Goal: Task Accomplishment & Management: Use online tool/utility

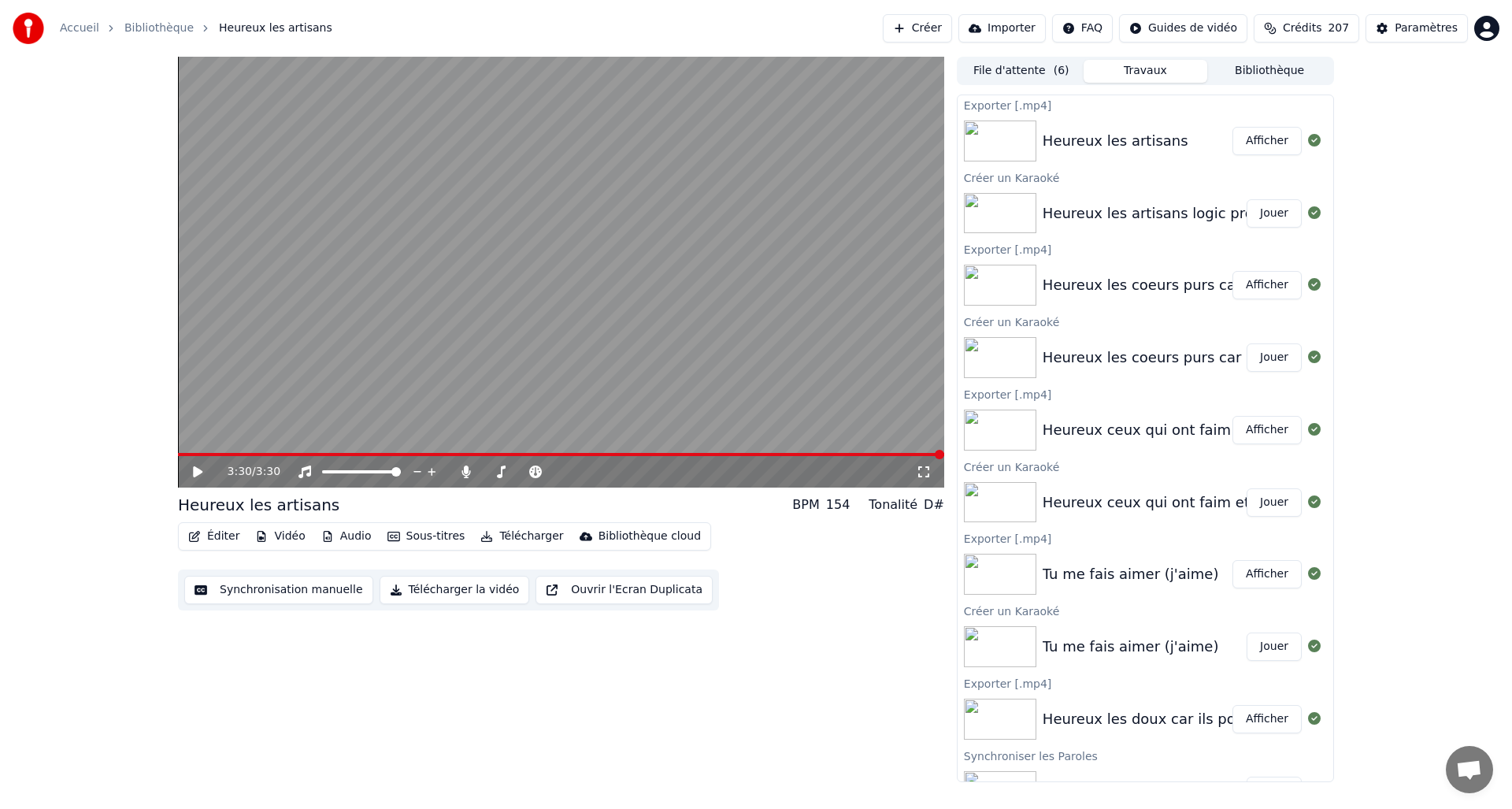
click at [934, 30] on button "Créer" at bounding box center [917, 28] width 69 height 28
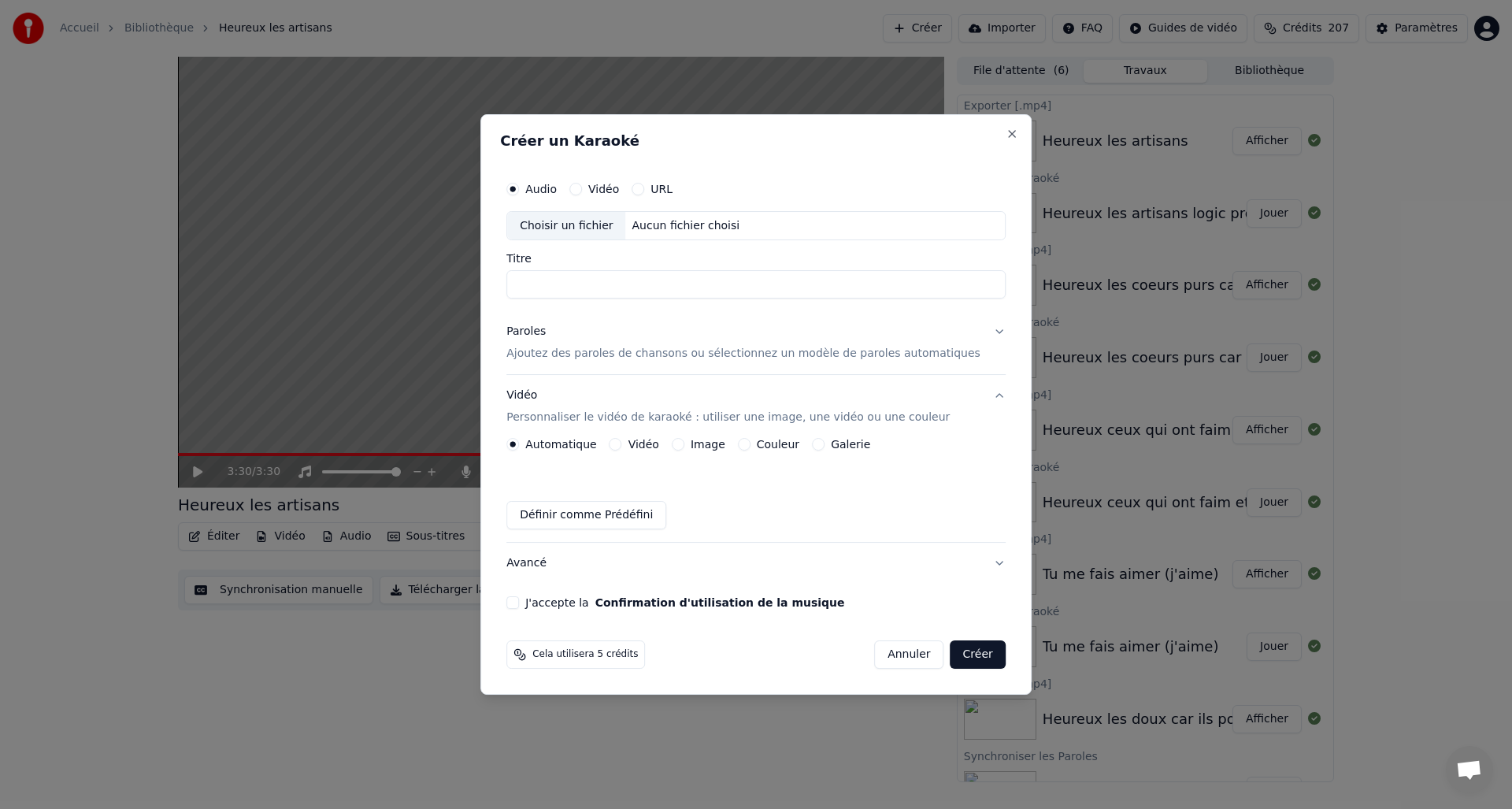
click at [551, 222] on div "Choisir un fichier" at bounding box center [566, 226] width 118 height 28
click at [843, 287] on input "**********" at bounding box center [756, 284] width 500 height 28
type input "**********"
click at [543, 334] on div "Paroles" at bounding box center [525, 333] width 39 height 16
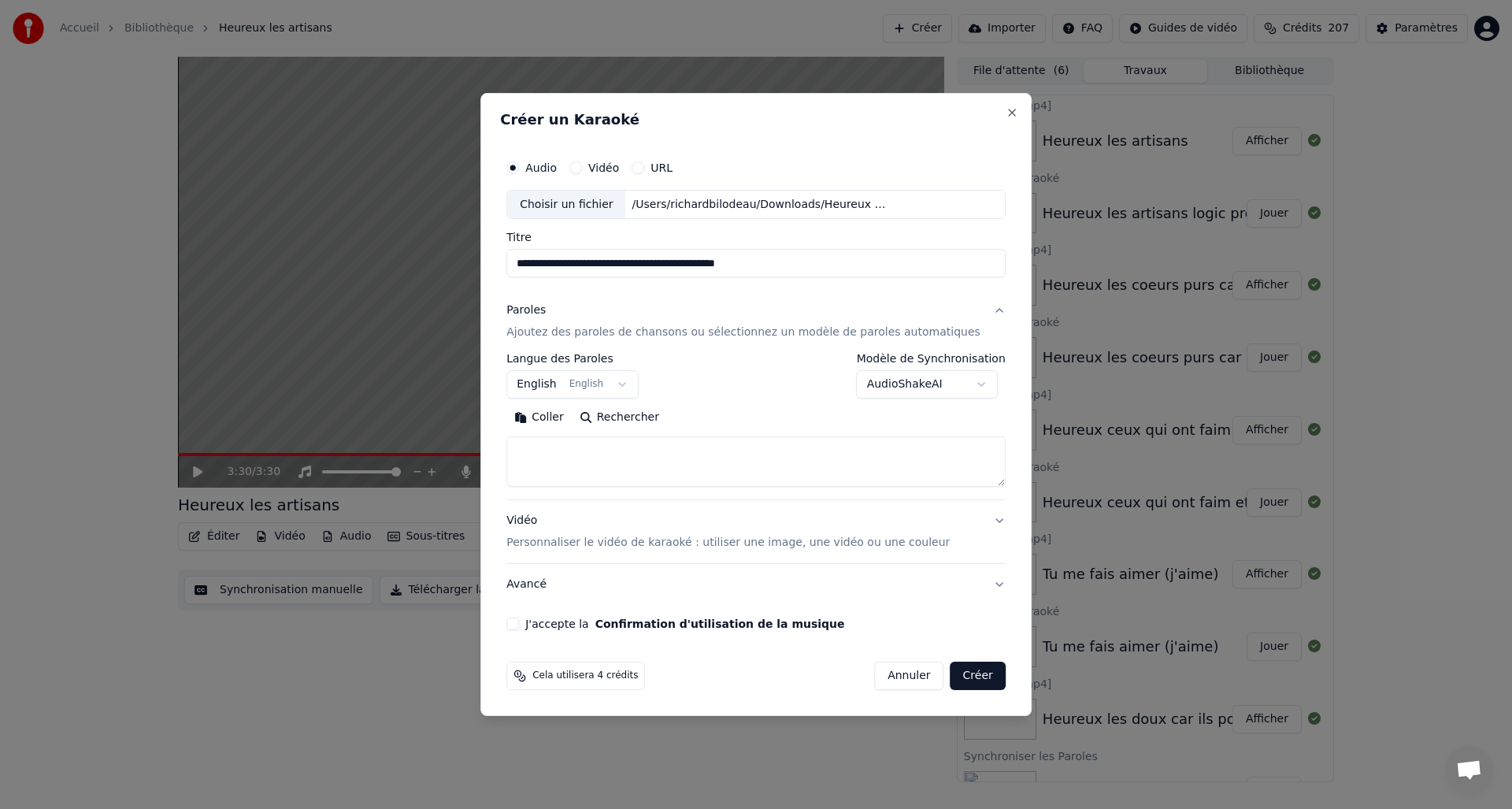
click at [562, 417] on button "Coller" at bounding box center [538, 418] width 65 height 25
click at [588, 454] on textarea at bounding box center [741, 462] width 470 height 51
click at [580, 464] on textarea at bounding box center [741, 462] width 470 height 51
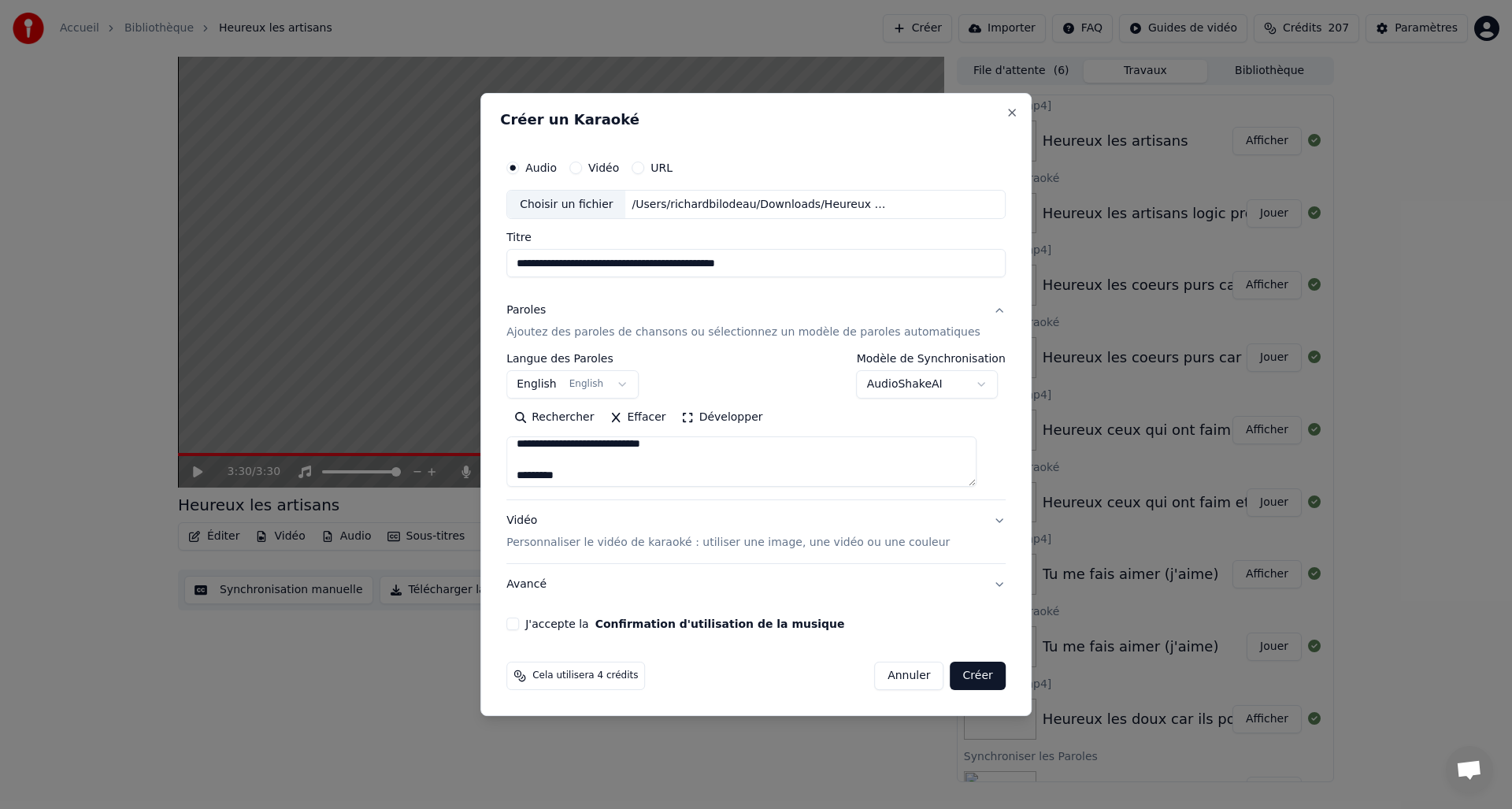
click at [646, 474] on textarea at bounding box center [741, 462] width 470 height 51
drag, startPoint x: 626, startPoint y: 463, endPoint x: 679, endPoint y: 460, distance: 53.1
click at [625, 463] on textarea at bounding box center [741, 462] width 470 height 51
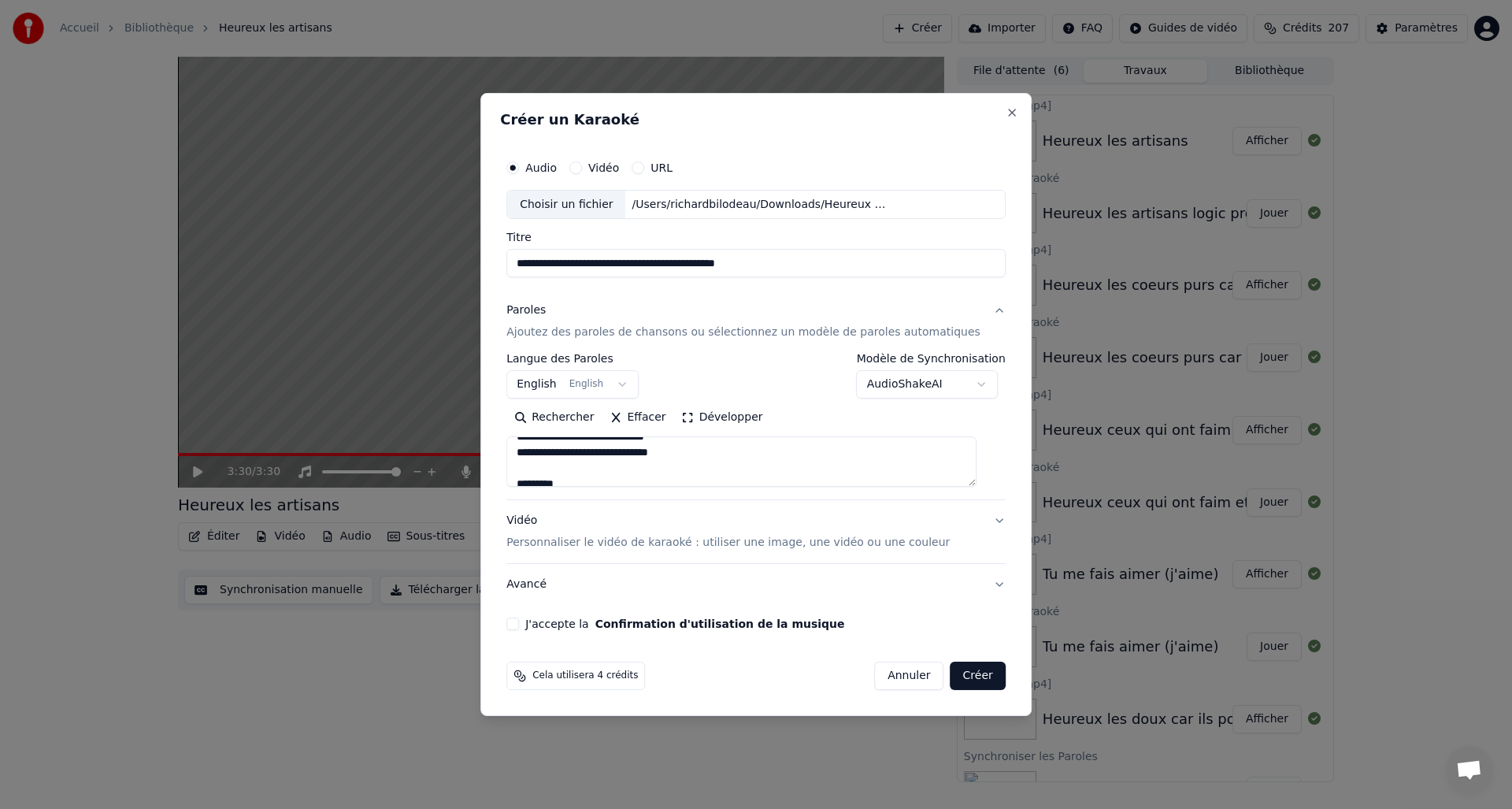
click at [546, 452] on textarea at bounding box center [741, 462] width 470 height 51
drag, startPoint x: 648, startPoint y: 465, endPoint x: 666, endPoint y: 462, distance: 18.2
click at [648, 465] on textarea at bounding box center [741, 462] width 470 height 51
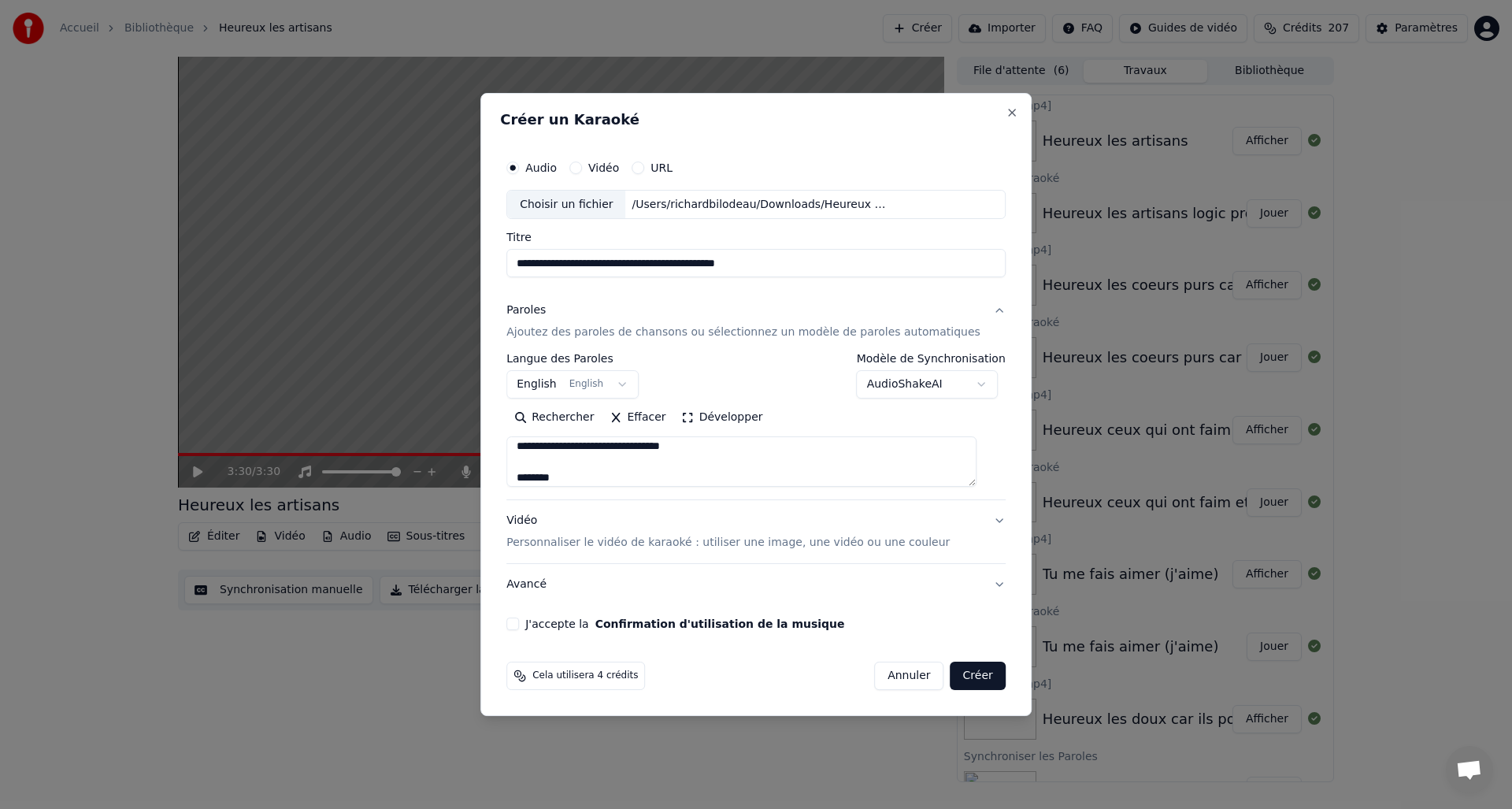
click at [654, 448] on textarea at bounding box center [741, 462] width 470 height 51
drag, startPoint x: 652, startPoint y: 460, endPoint x: 666, endPoint y: 457, distance: 14.3
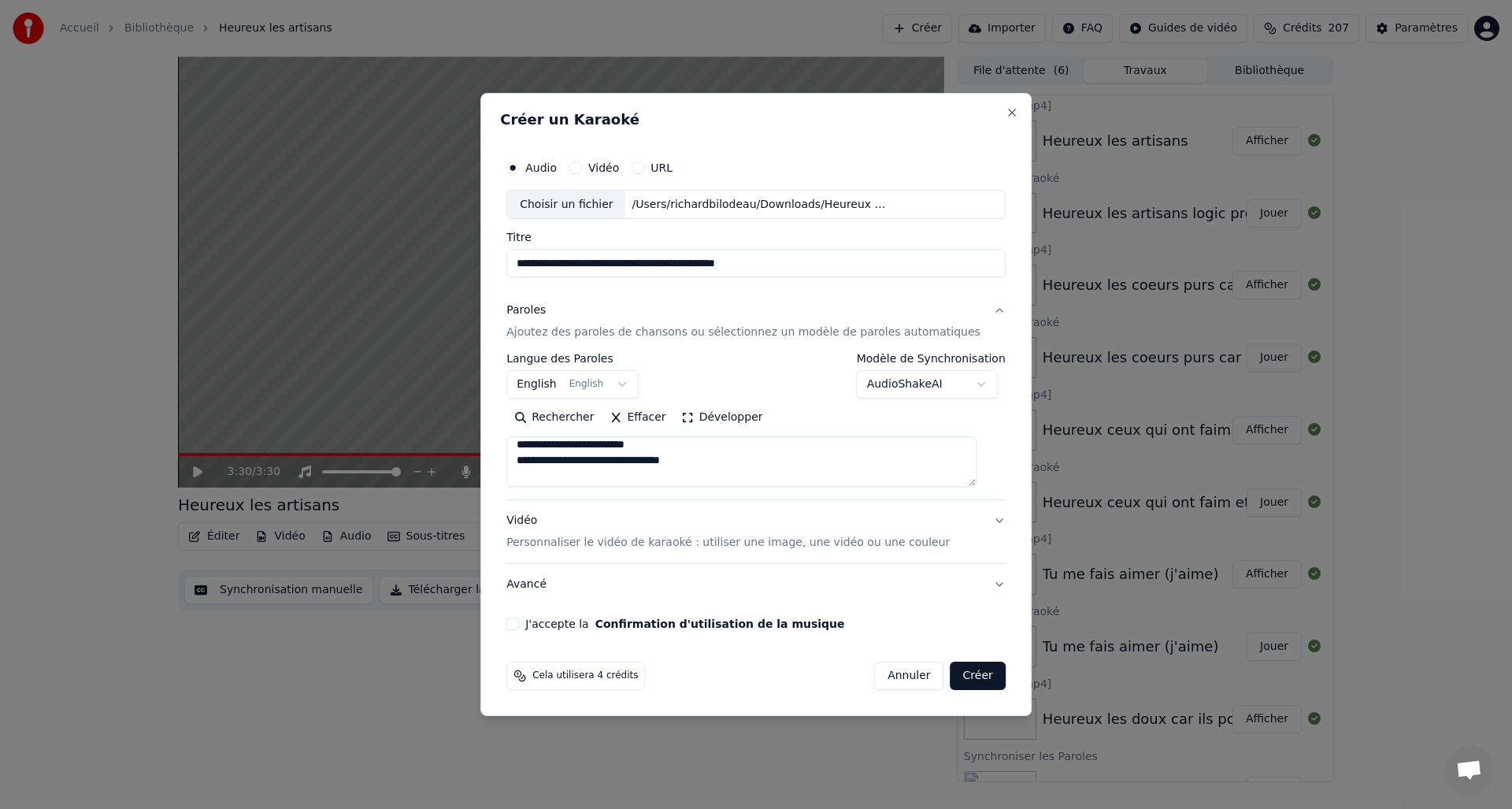
click at [656, 460] on textarea at bounding box center [741, 462] width 470 height 51
click at [656, 463] on textarea at bounding box center [741, 462] width 470 height 51
drag, startPoint x: 724, startPoint y: 464, endPoint x: 705, endPoint y: 462, distance: 19.1
click at [718, 464] on textarea at bounding box center [741, 462] width 470 height 51
drag, startPoint x: 658, startPoint y: 463, endPoint x: 669, endPoint y: 459, distance: 11.7
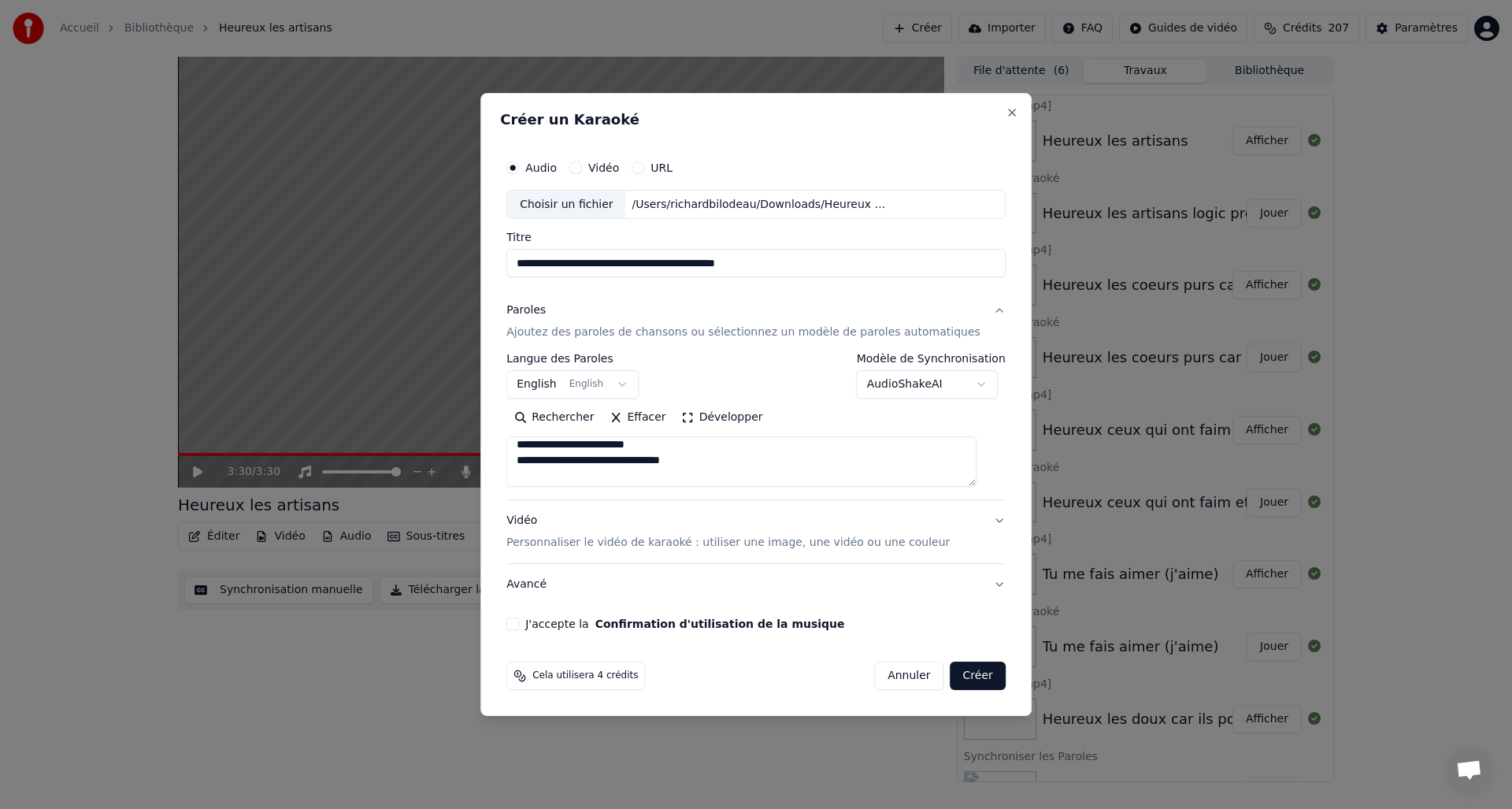
click at [658, 463] on textarea at bounding box center [741, 462] width 470 height 51
click at [735, 468] on textarea at bounding box center [741, 462] width 470 height 51
drag, startPoint x: 614, startPoint y: 467, endPoint x: 656, endPoint y: 457, distance: 43.2
click at [614, 467] on textarea at bounding box center [741, 462] width 470 height 51
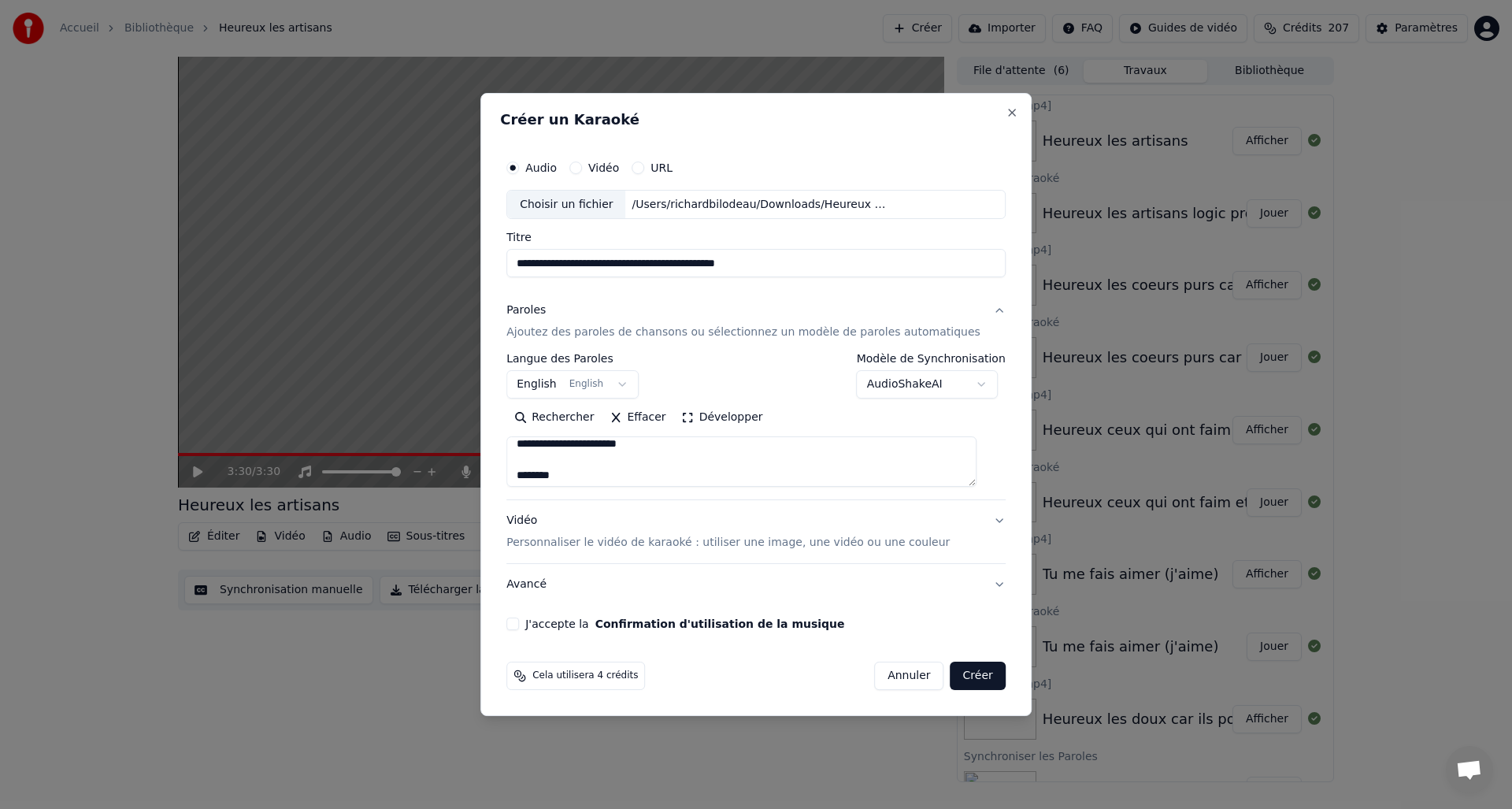
scroll to position [496, 0]
click at [607, 471] on textarea at bounding box center [741, 462] width 470 height 51
click at [658, 470] on textarea at bounding box center [741, 462] width 470 height 51
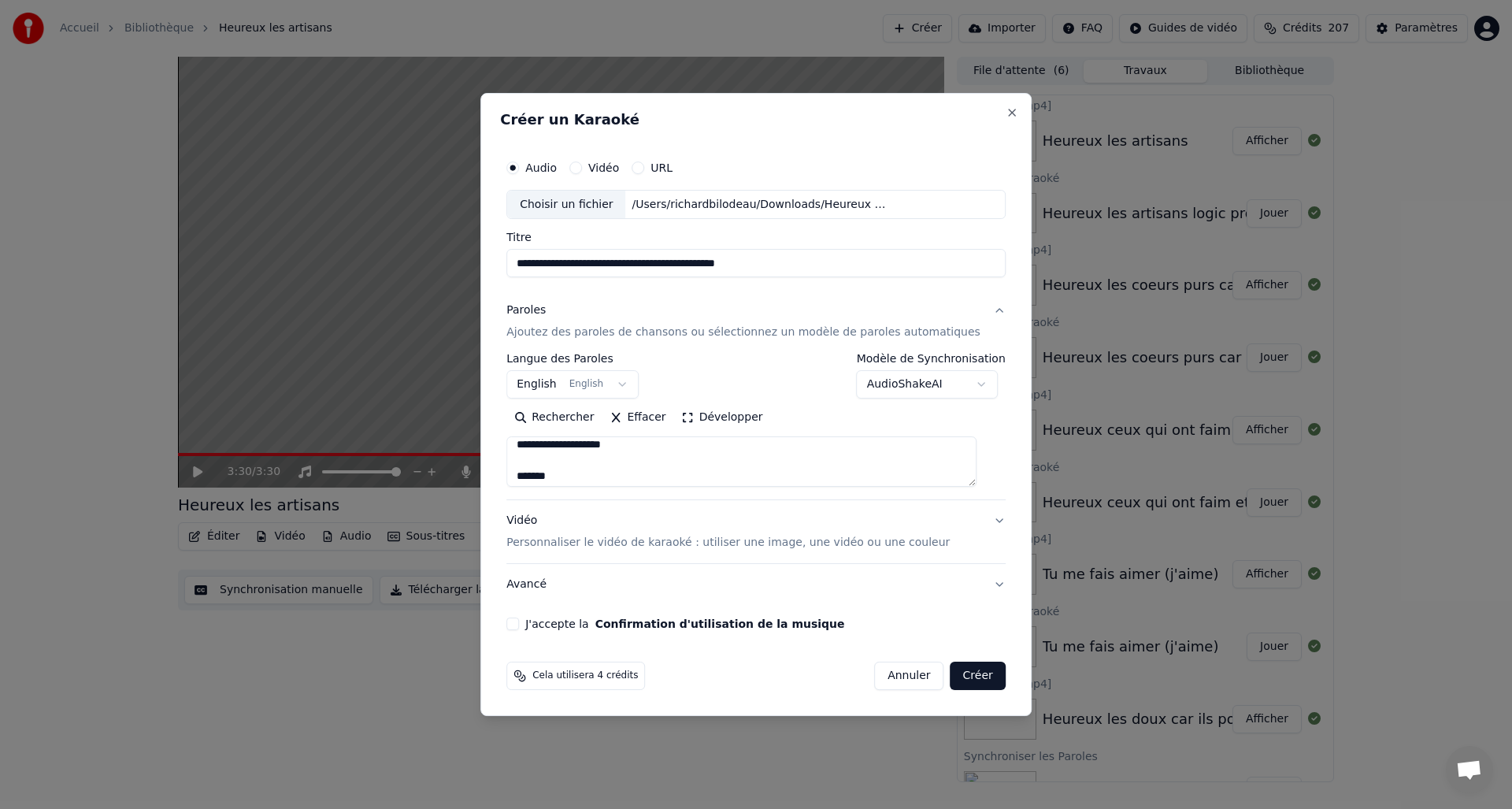
click at [616, 478] on textarea at bounding box center [741, 462] width 470 height 51
drag, startPoint x: 621, startPoint y: 453, endPoint x: 739, endPoint y: 464, distance: 118.5
click at [621, 453] on textarea at bounding box center [741, 462] width 470 height 51
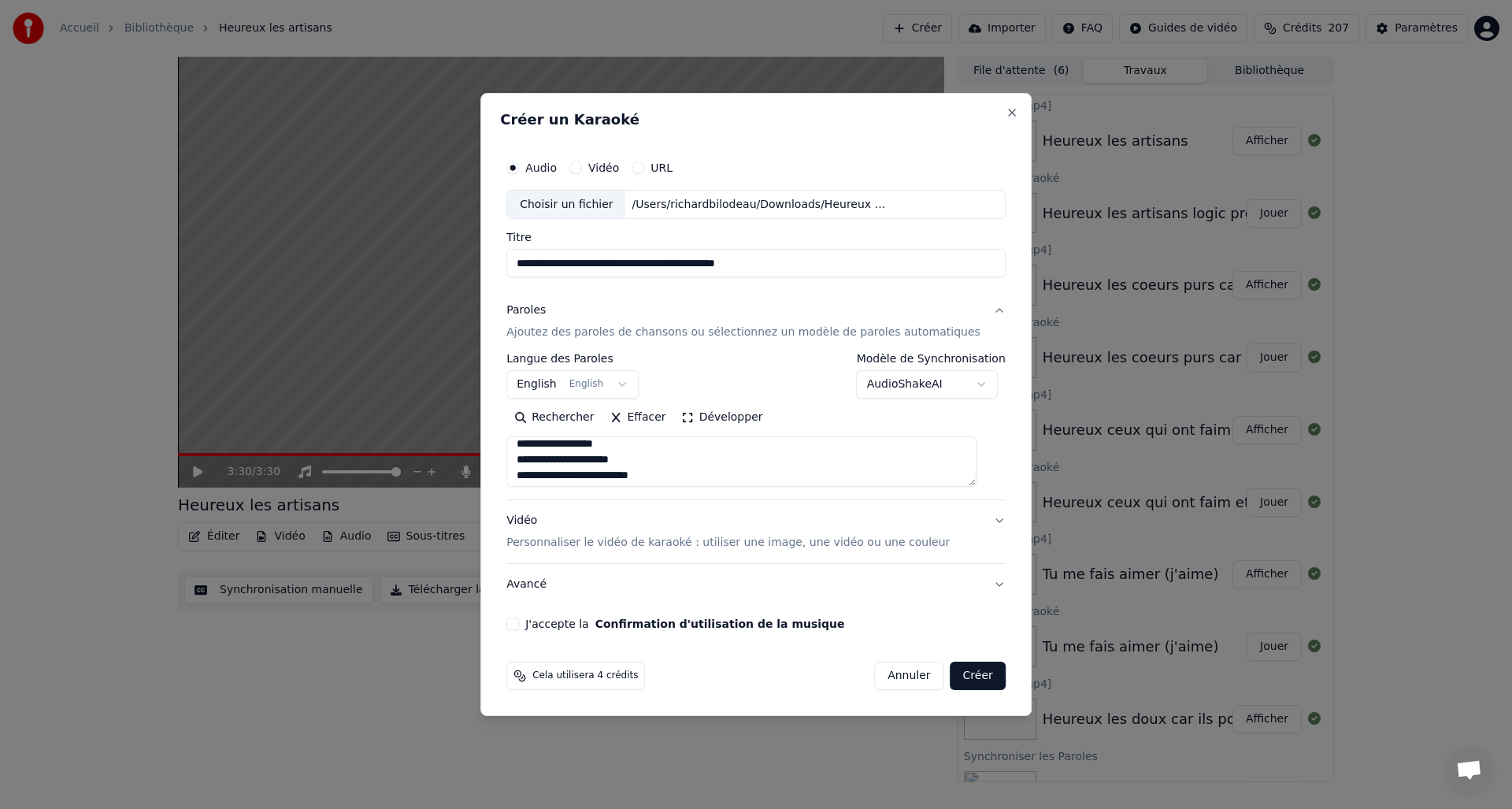
click at [535, 460] on textarea at bounding box center [741, 462] width 470 height 51
click at [658, 464] on textarea at bounding box center [741, 462] width 470 height 51
click at [677, 472] on textarea at bounding box center [741, 462] width 470 height 51
drag, startPoint x: 534, startPoint y: 473, endPoint x: 550, endPoint y: 470, distance: 16.3
click at [533, 473] on textarea at bounding box center [741, 462] width 470 height 51
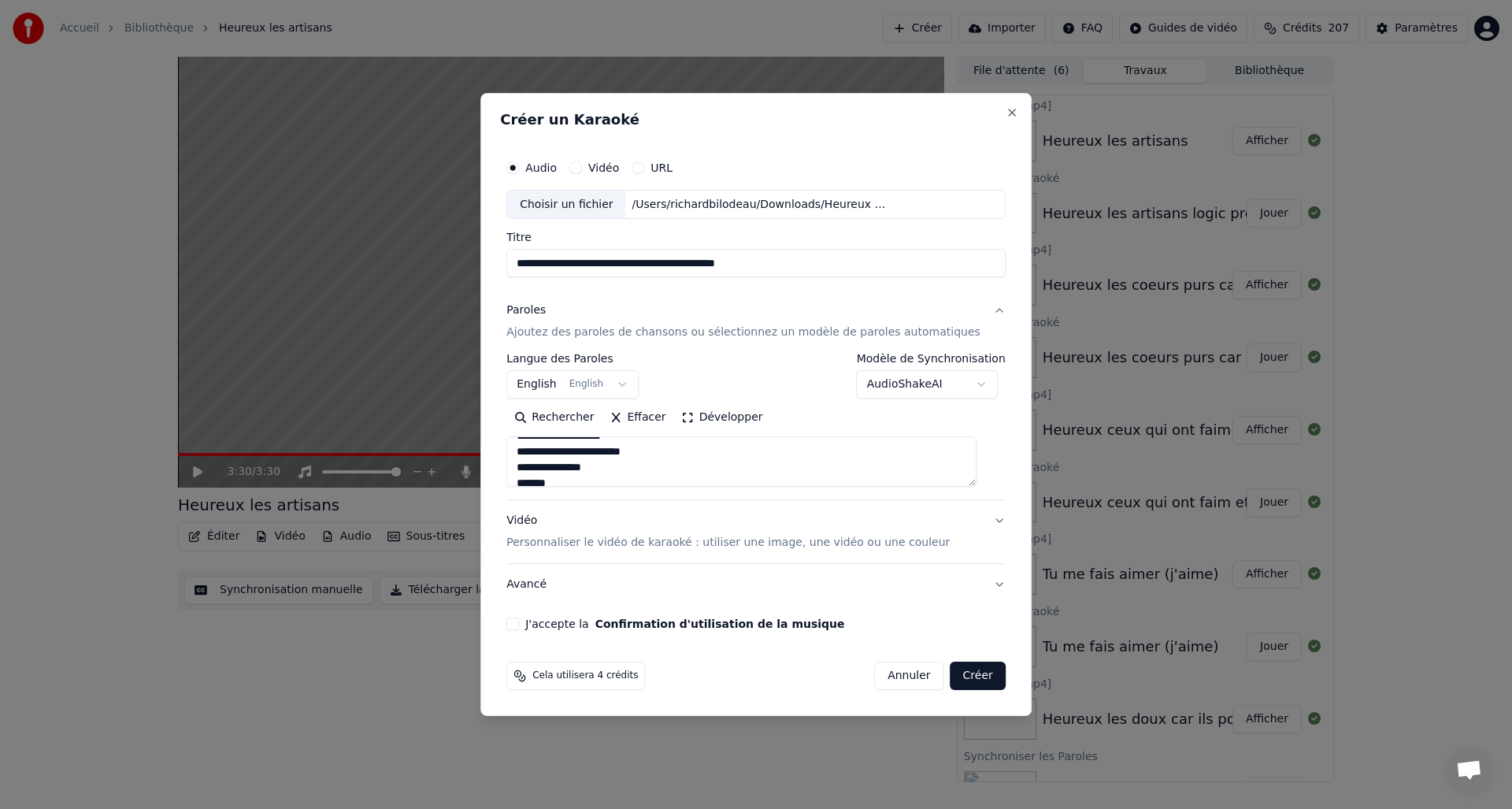
scroll to position [917, 0]
drag, startPoint x: 536, startPoint y: 463, endPoint x: 583, endPoint y: 465, distance: 47.0
click at [535, 463] on textarea at bounding box center [741, 462] width 470 height 51
click at [615, 464] on textarea at bounding box center [741, 462] width 470 height 51
click at [579, 476] on textarea at bounding box center [741, 462] width 470 height 51
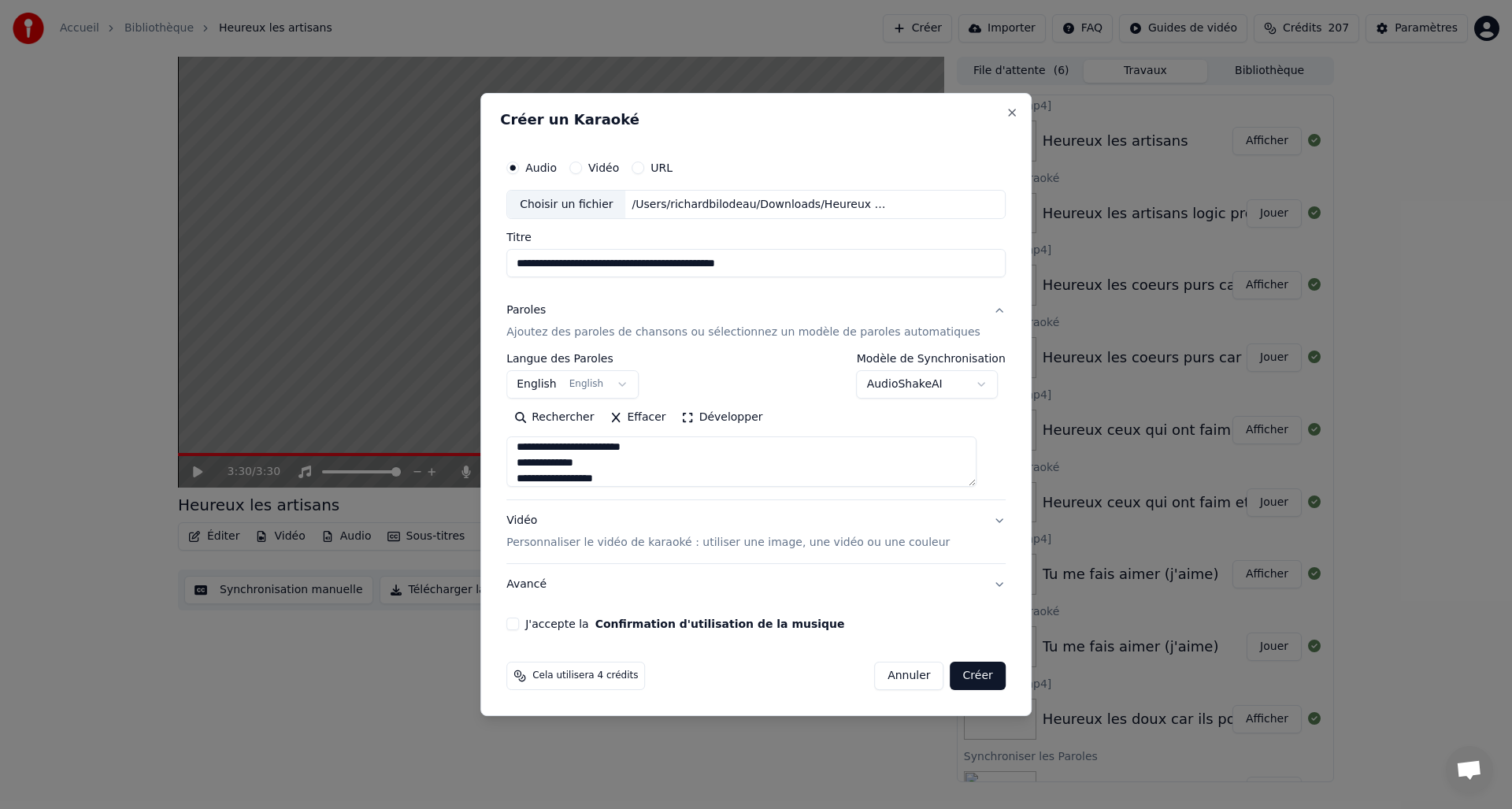
scroll to position [924, 0]
type textarea "**********"
click at [543, 522] on div "Vidéo Personnaliser le vidéo de karaoké : utiliser une image, une vidéo ou une …" at bounding box center [728, 532] width 443 height 38
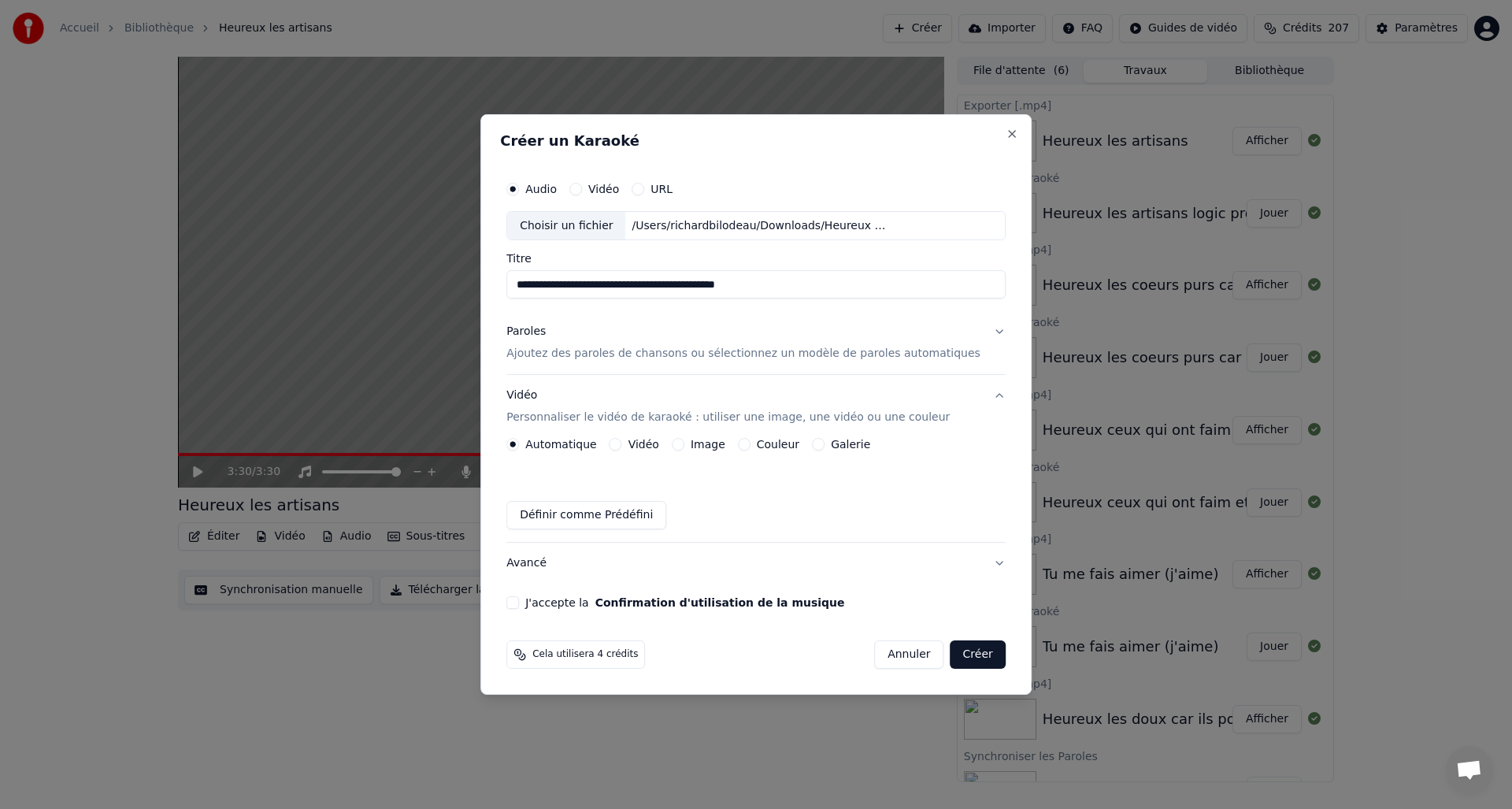
click at [684, 447] on button "Image" at bounding box center [678, 444] width 13 height 13
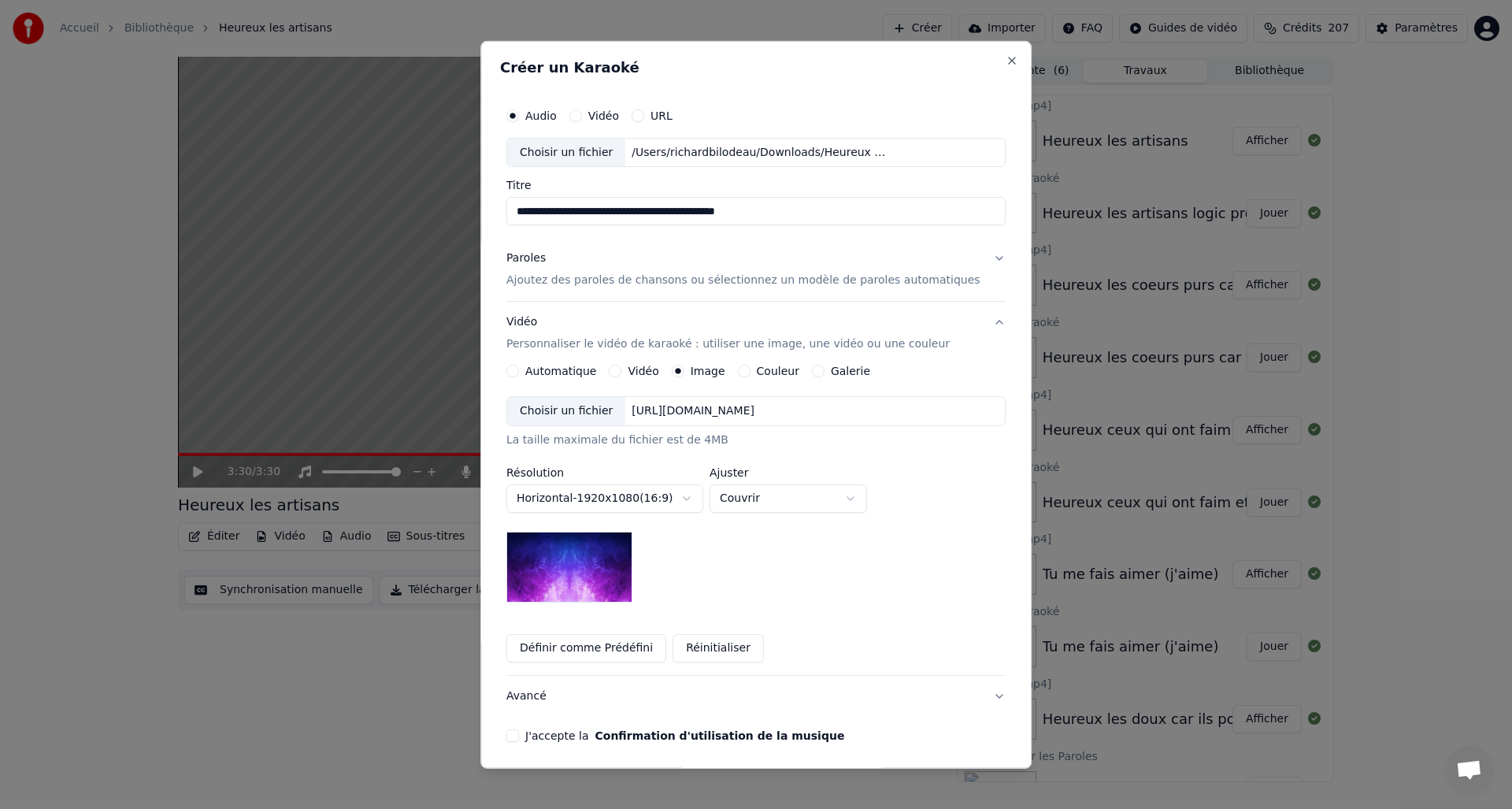
click at [551, 416] on div "Choisir un fichier" at bounding box center [566, 411] width 118 height 28
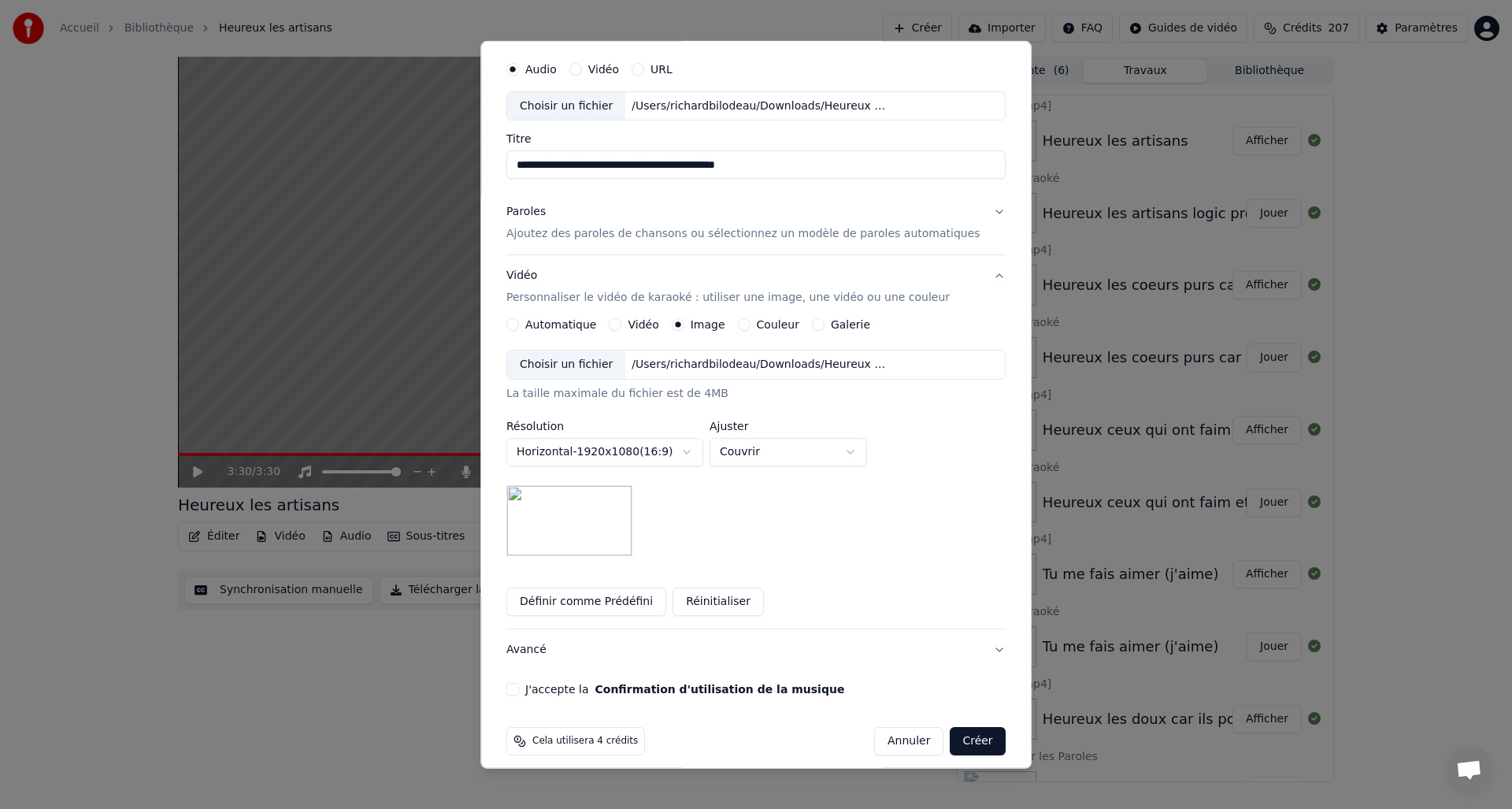
scroll to position [59, 0]
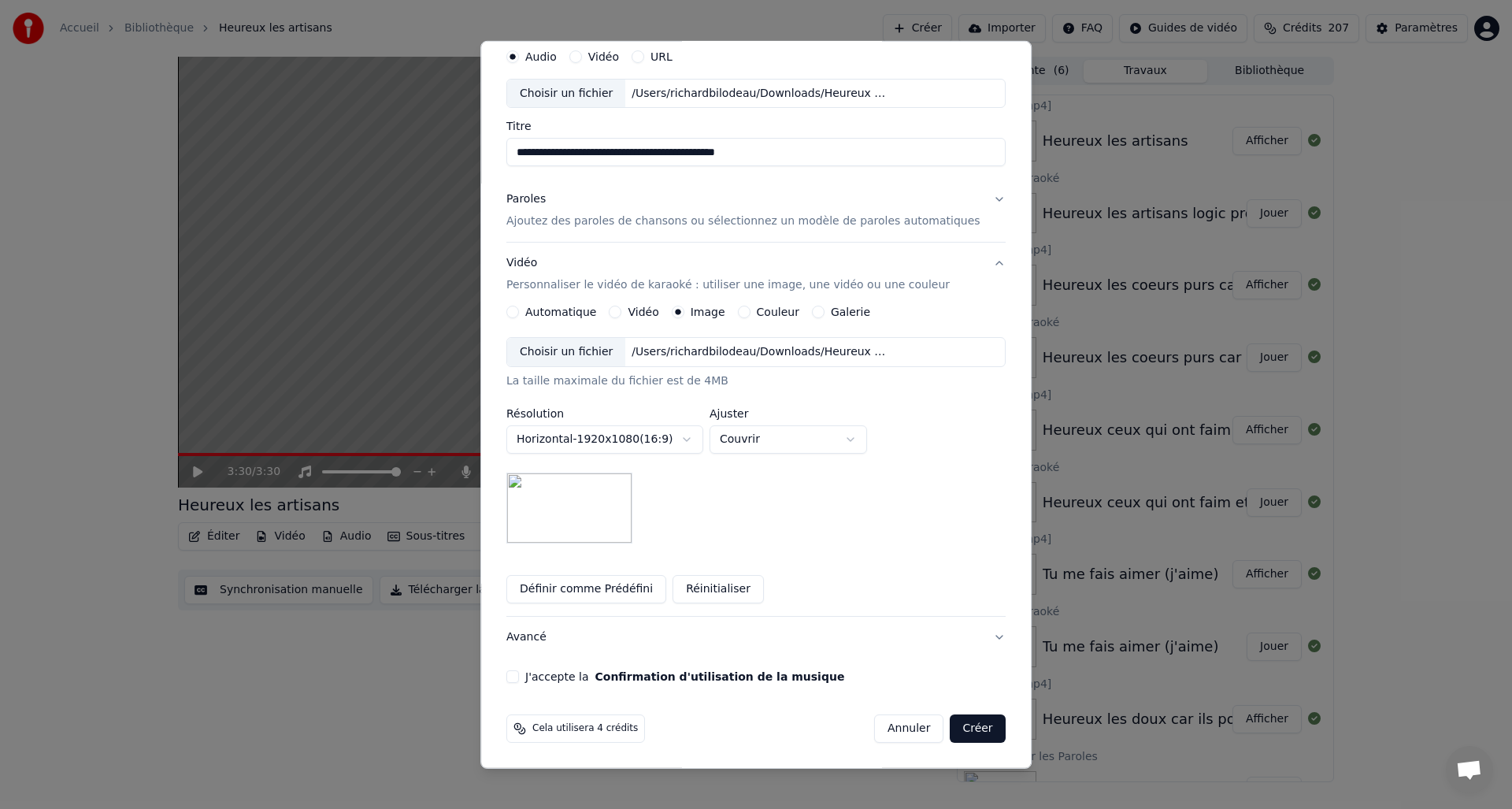
drag, startPoint x: 523, startPoint y: 675, endPoint x: 570, endPoint y: 672, distance: 47.1
click at [519, 675] on button "J'accepte la Confirmation d'utilisation de la musique" at bounding box center [513, 676] width 13 height 13
click at [956, 729] on button "Créer" at bounding box center [978, 728] width 55 height 28
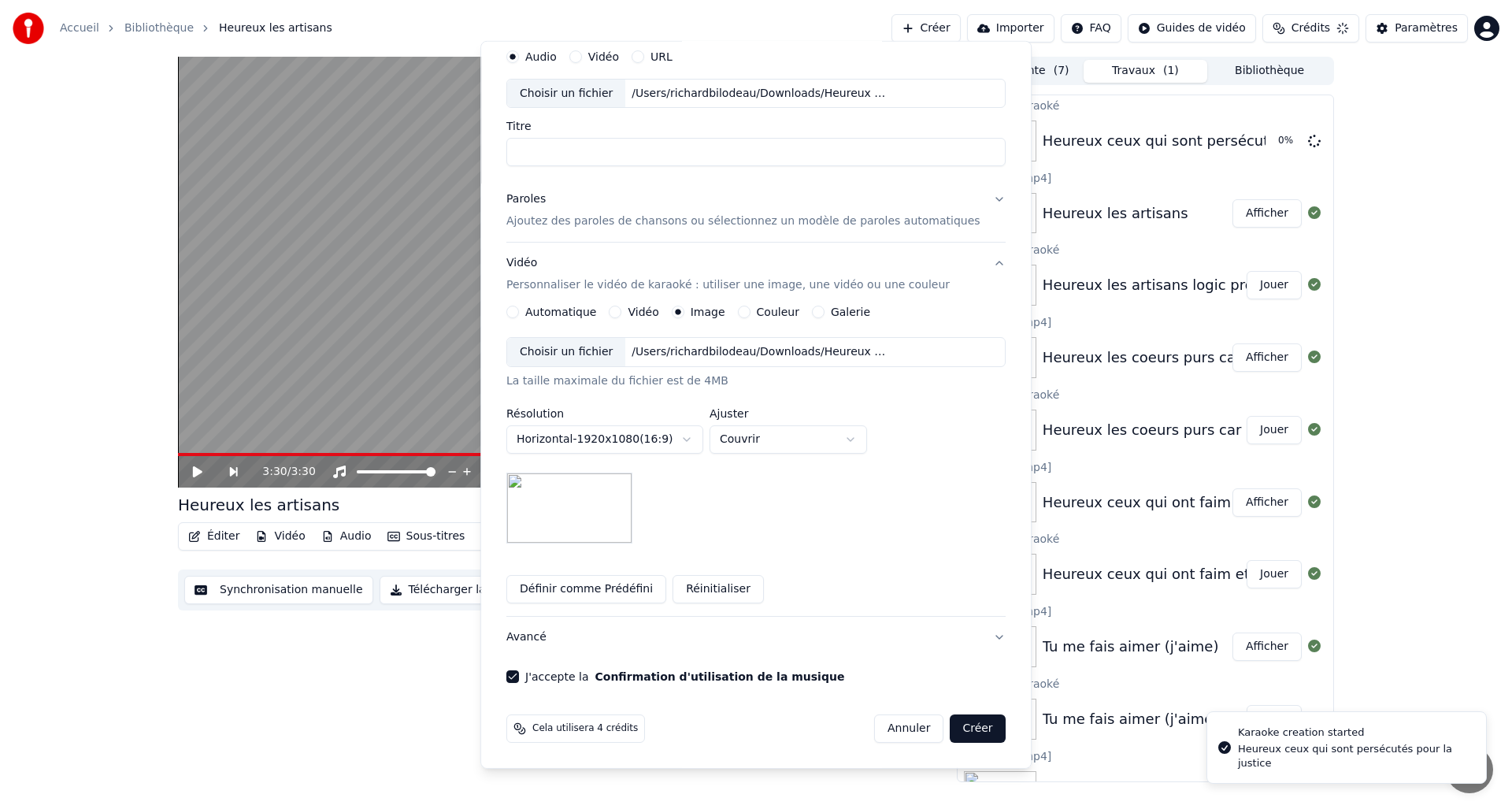
scroll to position [0, 0]
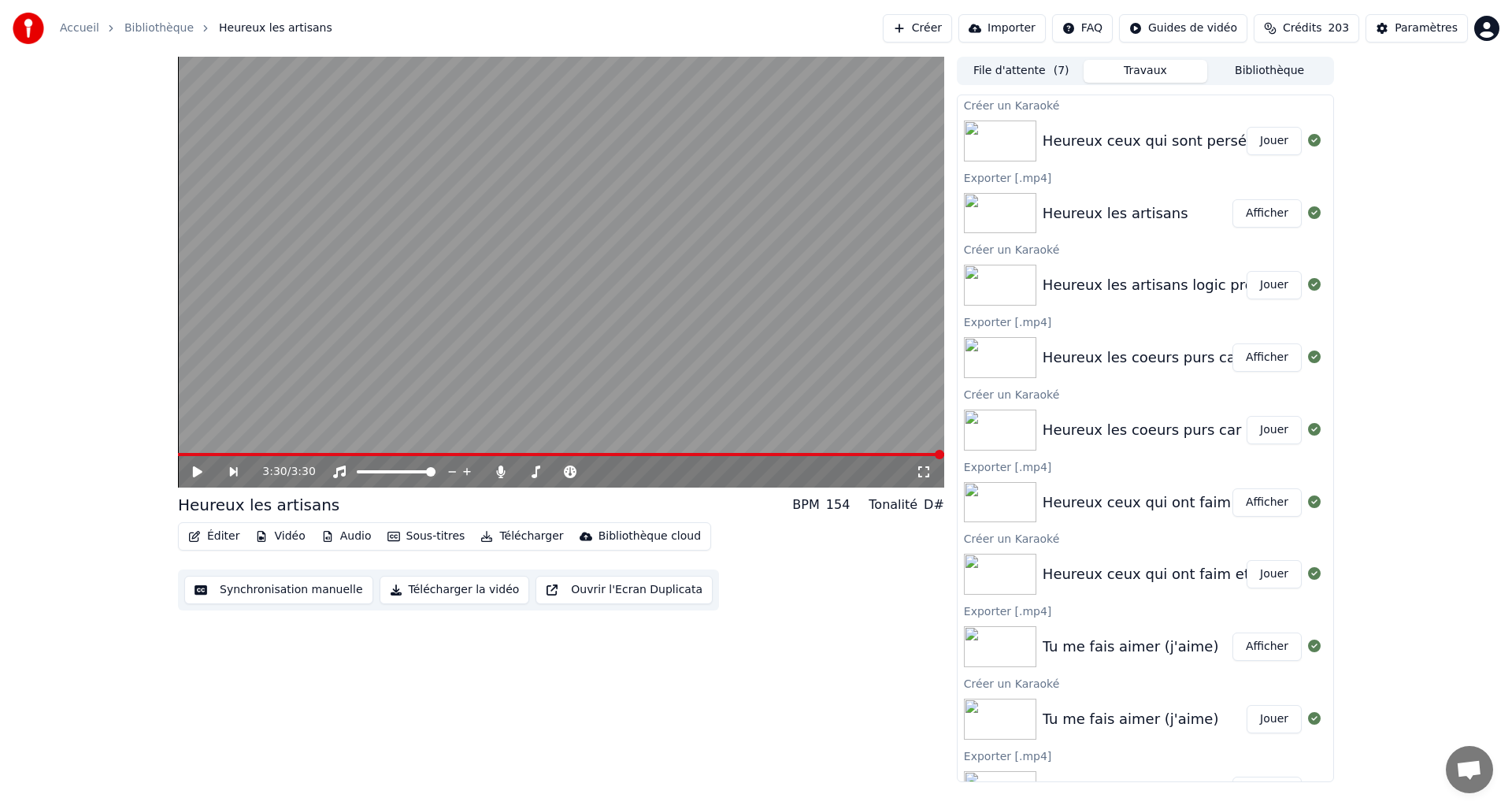
click at [1276, 137] on button "Jouer" at bounding box center [1274, 141] width 55 height 28
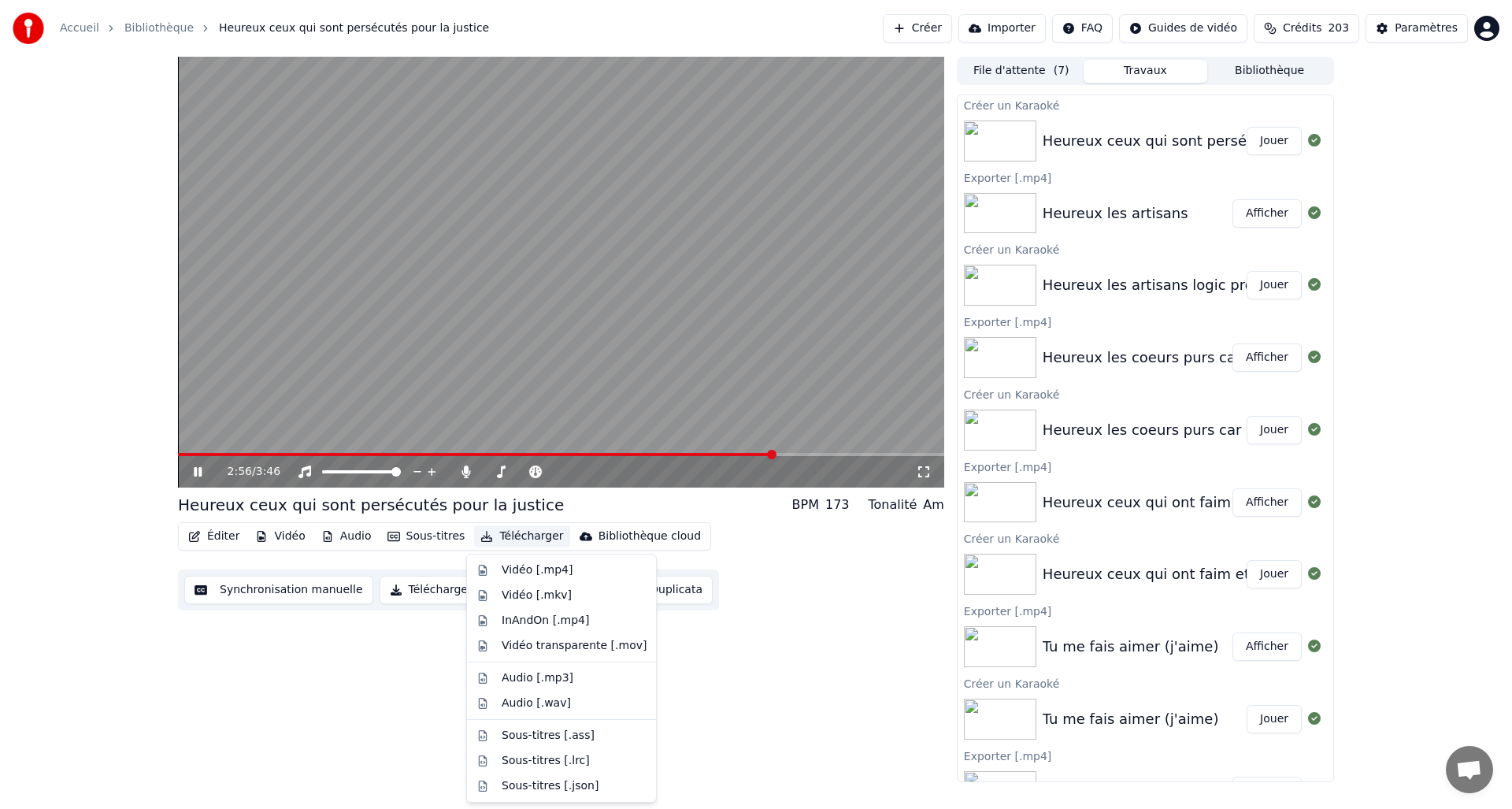
click at [531, 539] on button "Télécharger" at bounding box center [521, 536] width 96 height 22
click at [529, 570] on div "Vidéo [.mp4]" at bounding box center [537, 570] width 71 height 16
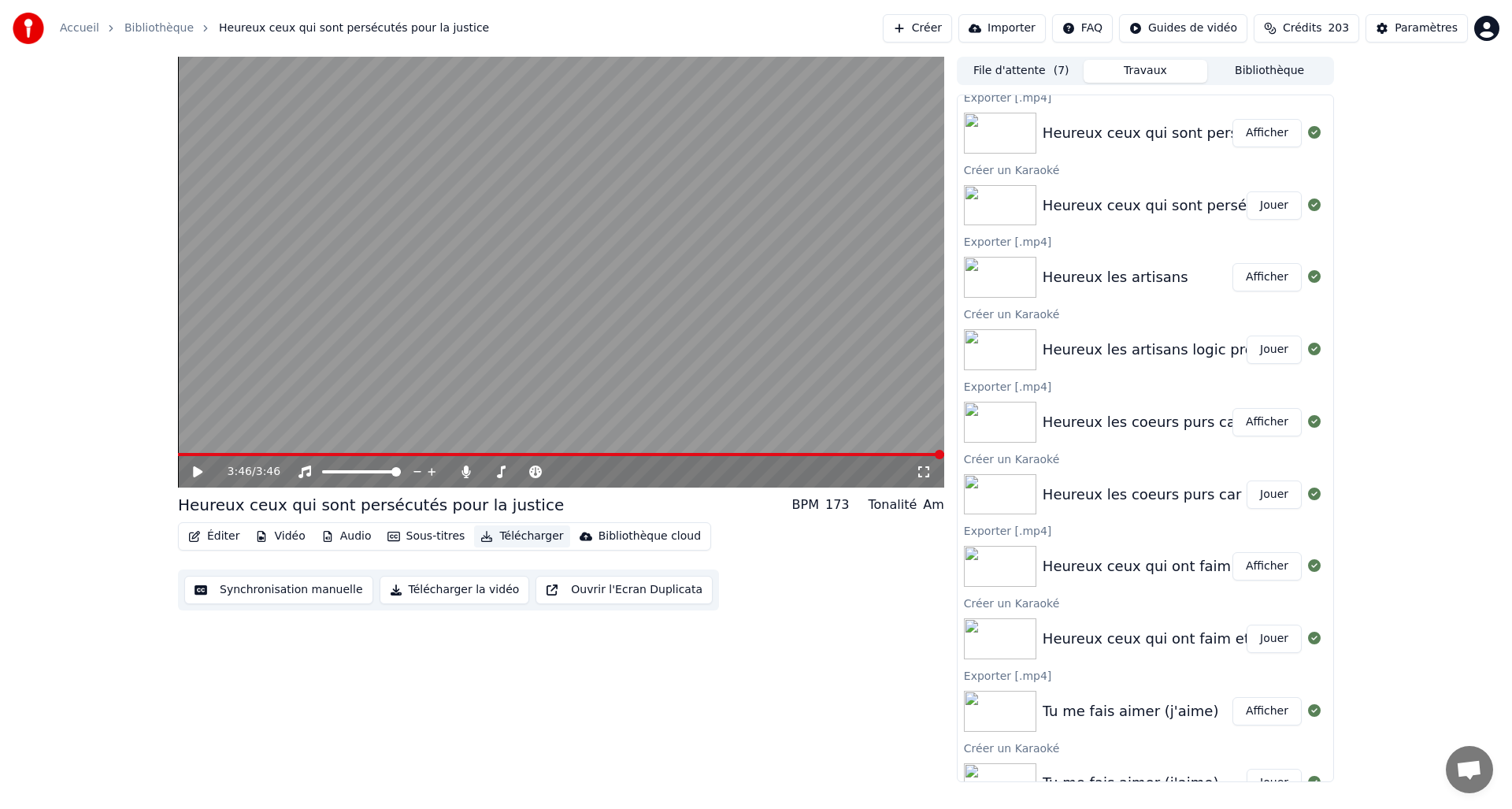
scroll to position [6, 0]
click at [1262, 139] on button "Afficher" at bounding box center [1267, 135] width 69 height 28
